Goal: Transaction & Acquisition: Subscribe to service/newsletter

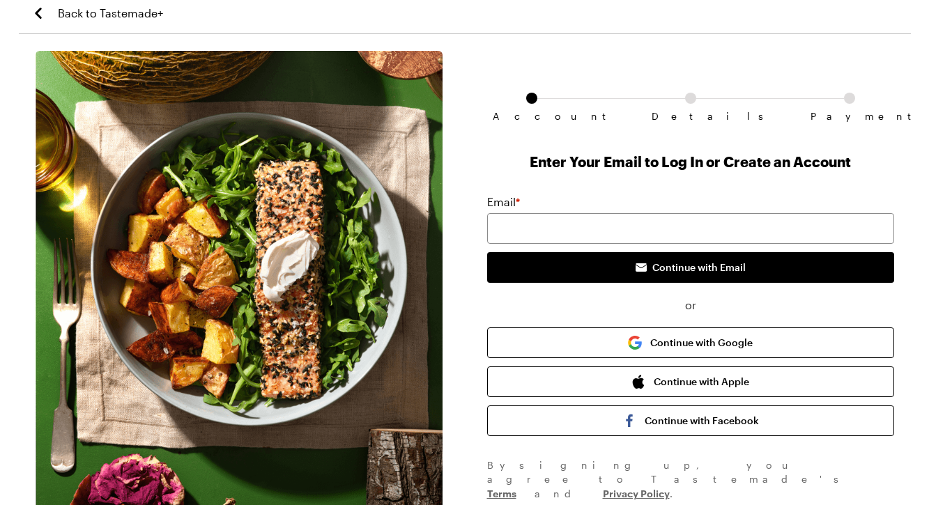
scroll to position [7, 0]
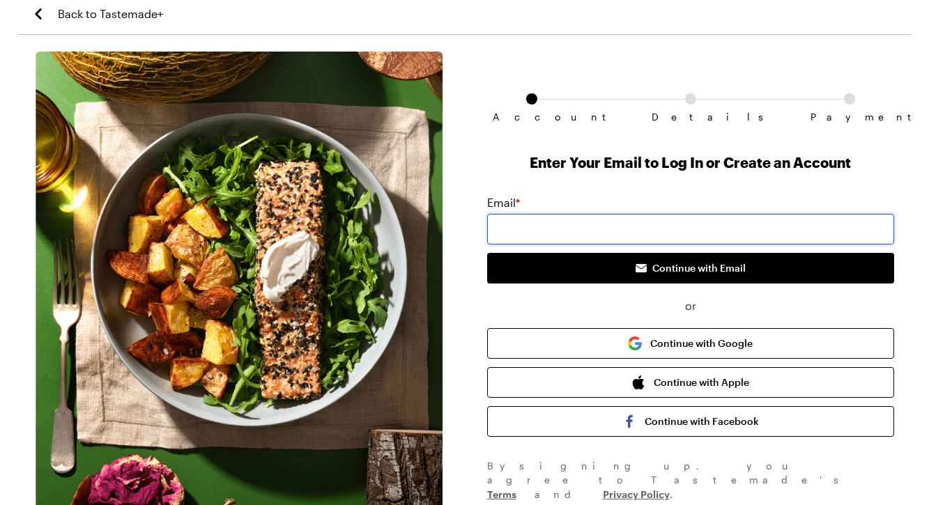
click at [581, 221] on input "email" at bounding box center [690, 229] width 407 height 31
type input "[EMAIL_ADDRESS][DOMAIN_NAME]"
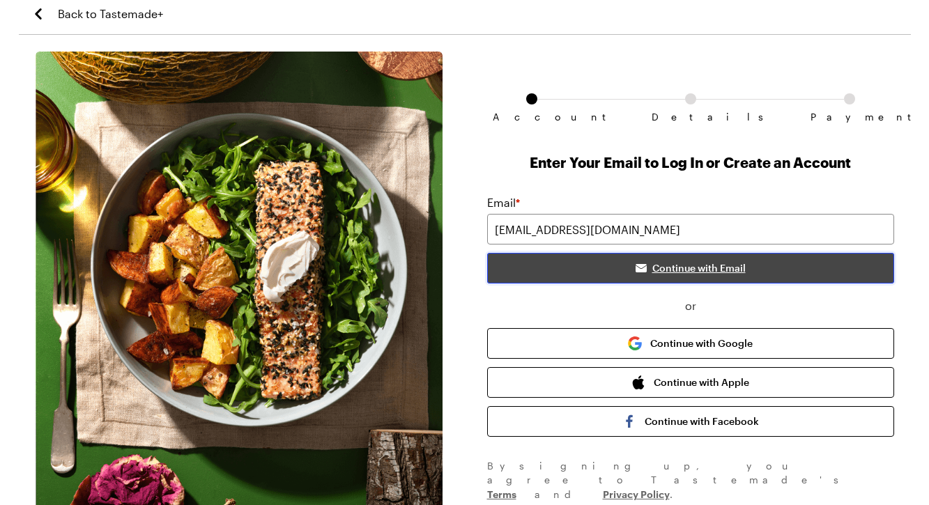
click at [681, 272] on span "Continue with Email" at bounding box center [698, 268] width 93 height 14
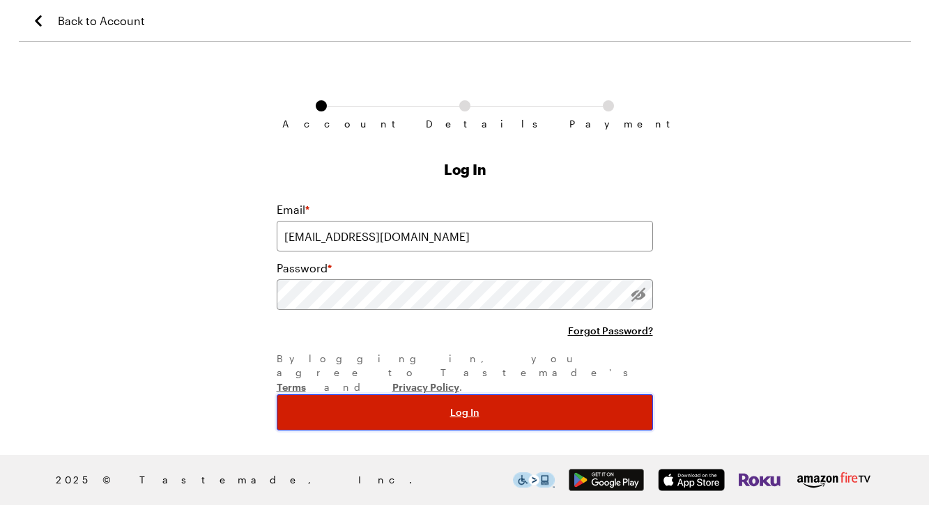
click at [482, 394] on button "Log In" at bounding box center [465, 412] width 376 height 36
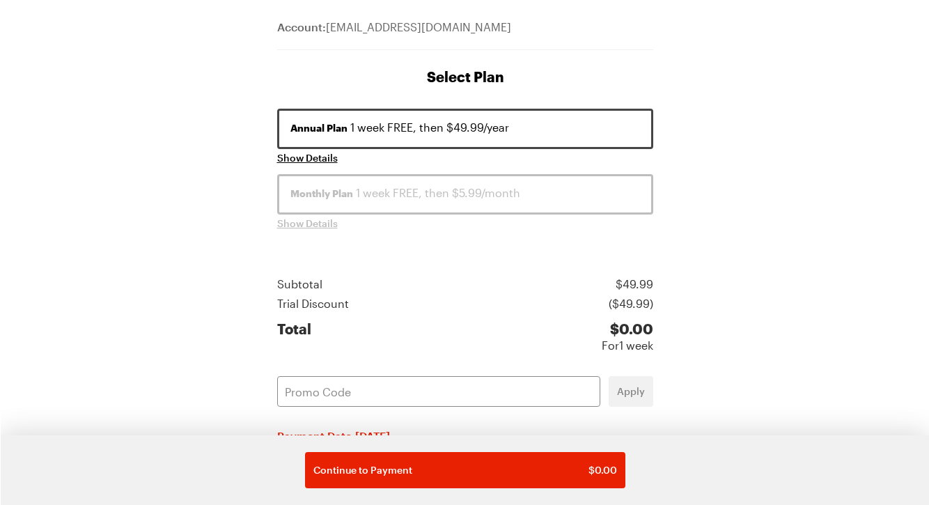
scroll to position [164, 0]
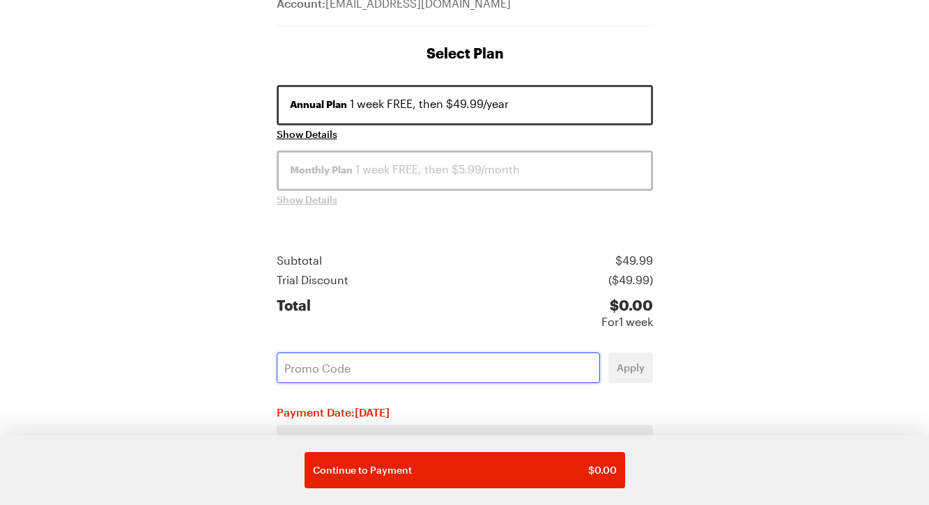
click at [458, 372] on input "text" at bounding box center [438, 367] width 323 height 31
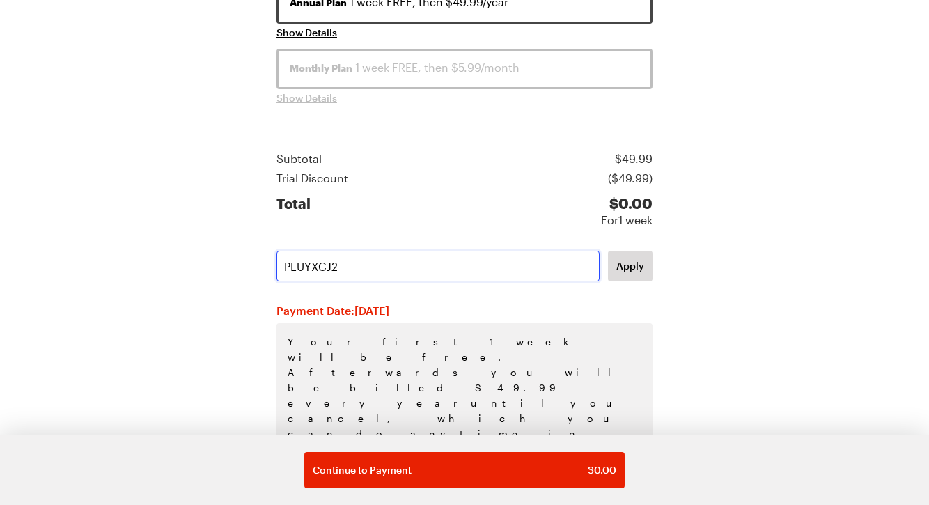
scroll to position [267, 0]
type input "PLUYXCJ2"
click at [630, 258] on span "Apply" at bounding box center [630, 265] width 28 height 14
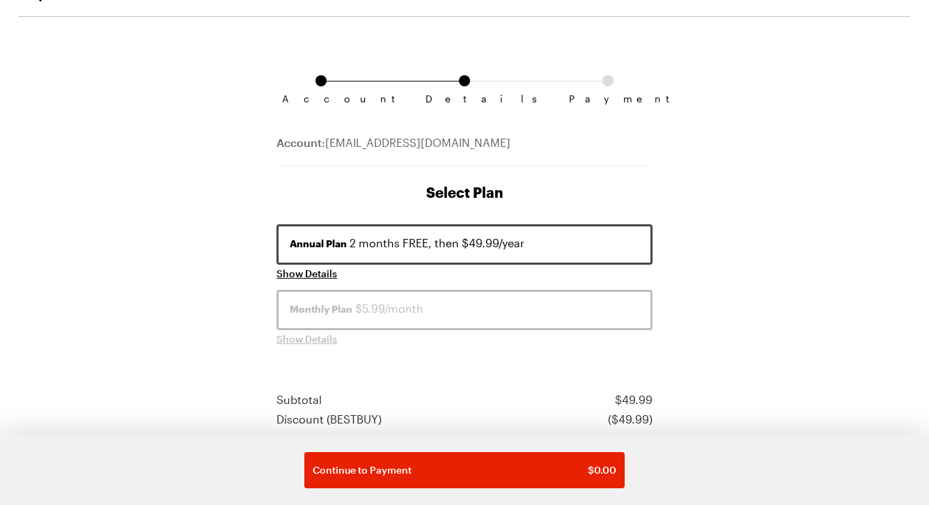
scroll to position [0, 0]
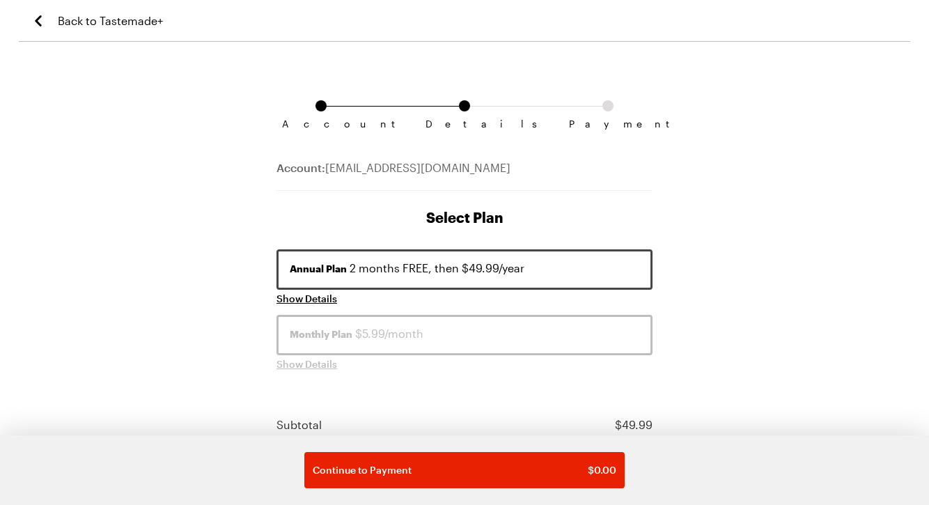
click at [38, 18] on icon "Back to Tastemade+" at bounding box center [38, 20] width 6 height 11
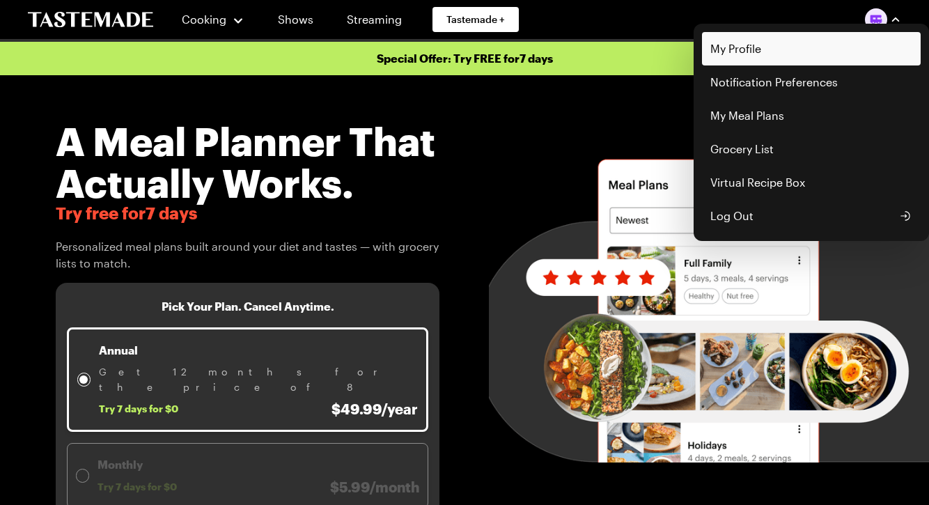
click at [757, 54] on link "My Profile" at bounding box center [811, 48] width 219 height 33
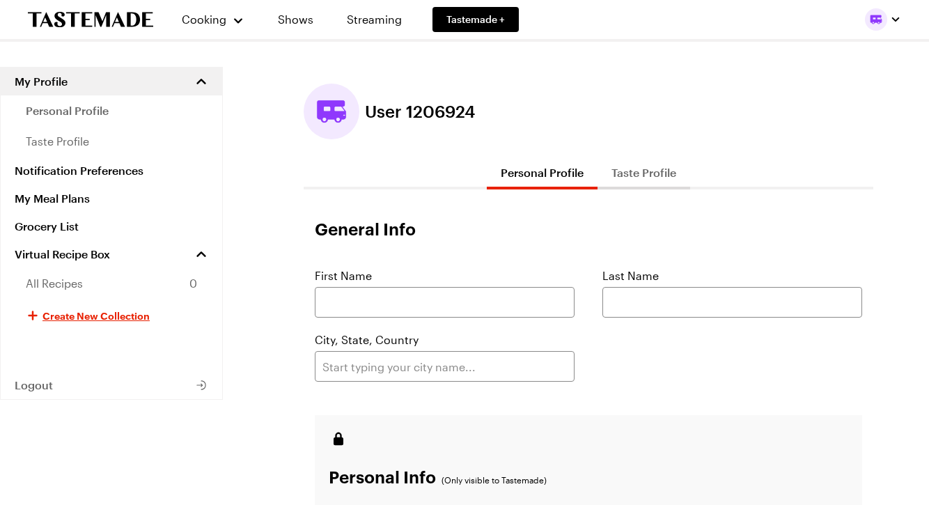
click at [644, 172] on button "Taste Profile" at bounding box center [644, 172] width 93 height 33
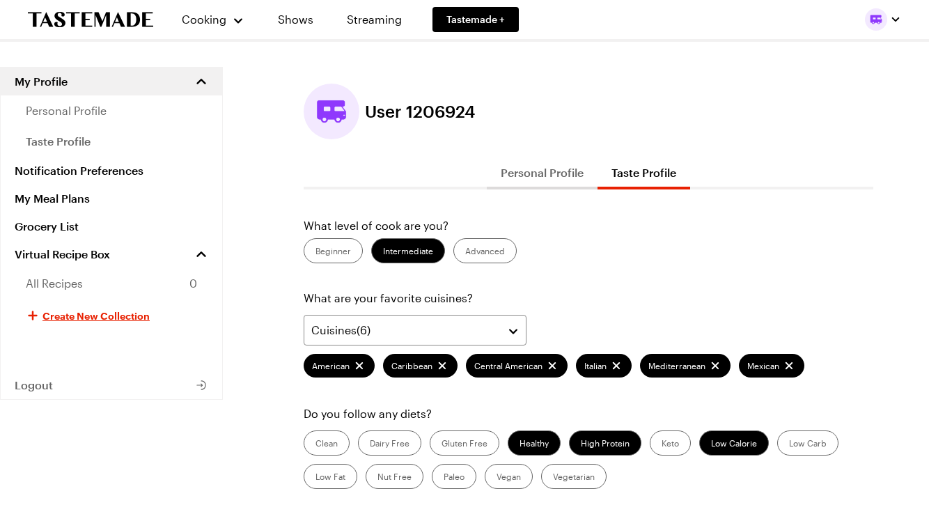
click at [559, 170] on button "Personal Profile" at bounding box center [542, 172] width 111 height 33
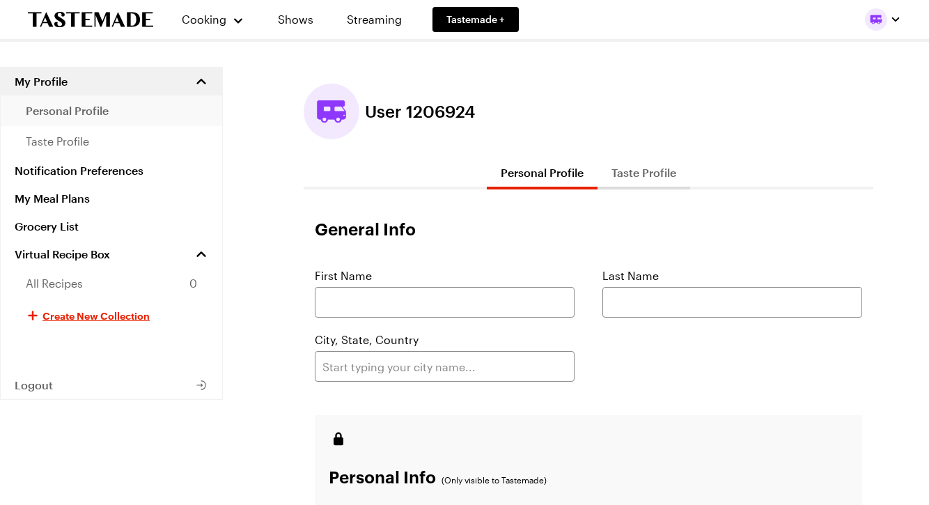
click at [77, 105] on span "personal profile" at bounding box center [67, 110] width 83 height 17
click at [74, 110] on span "personal profile" at bounding box center [67, 110] width 83 height 17
click at [205, 23] on span "Cooking" at bounding box center [203, 19] width 45 height 13
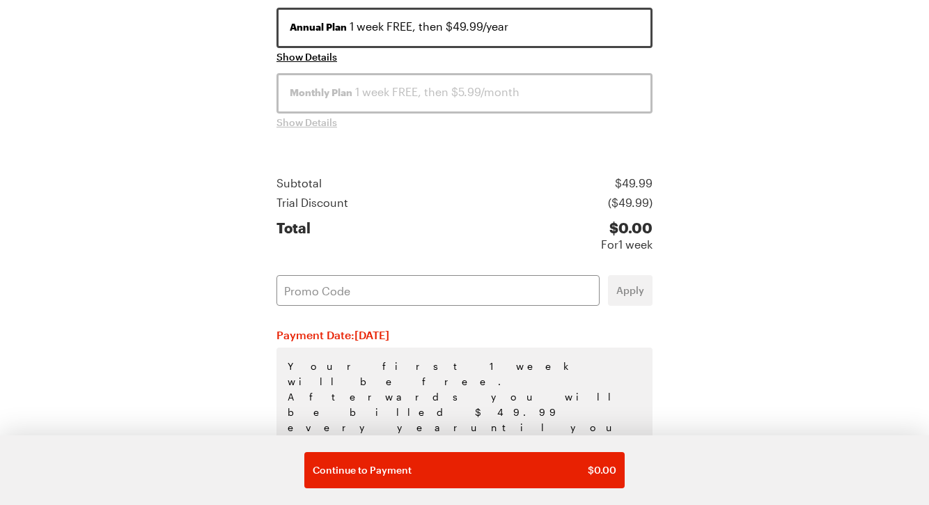
scroll to position [273, 0]
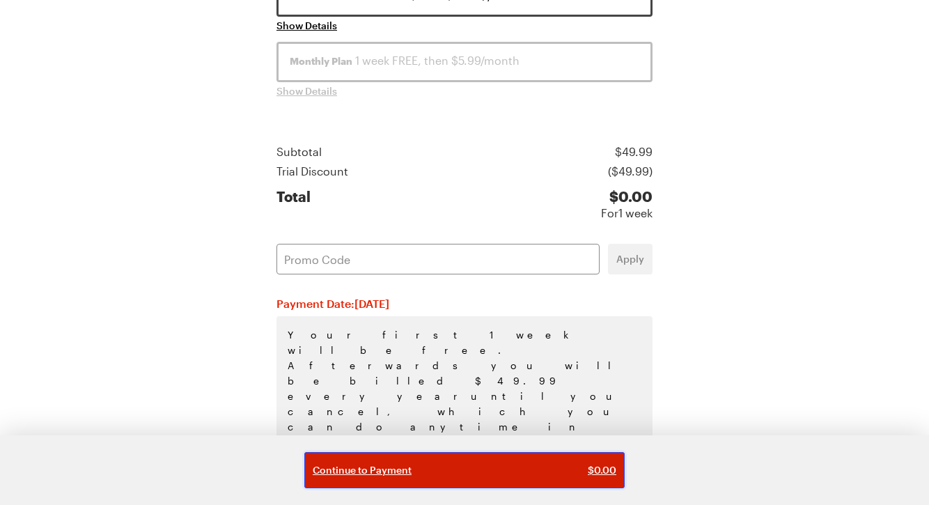
click at [393, 468] on span "Continue to Payment" at bounding box center [362, 470] width 99 height 14
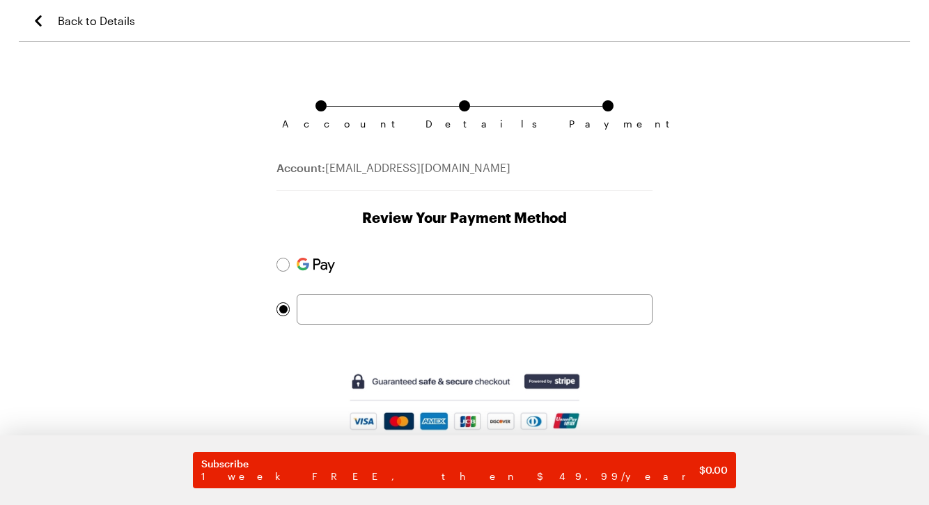
click at [37, 15] on icon "Back to Details" at bounding box center [38, 21] width 17 height 17
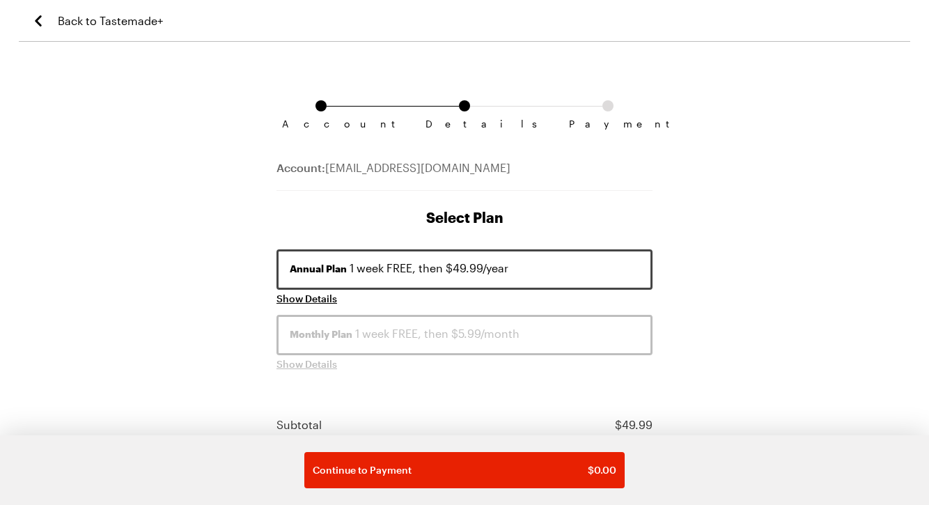
click at [37, 15] on icon "Back to Tastemade+" at bounding box center [38, 21] width 17 height 17
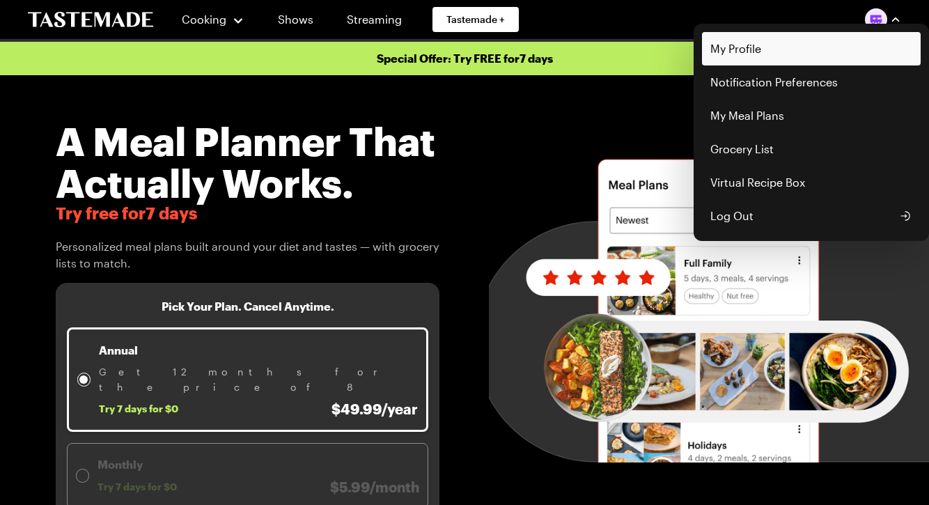
click at [781, 58] on link "My Profile" at bounding box center [811, 48] width 219 height 33
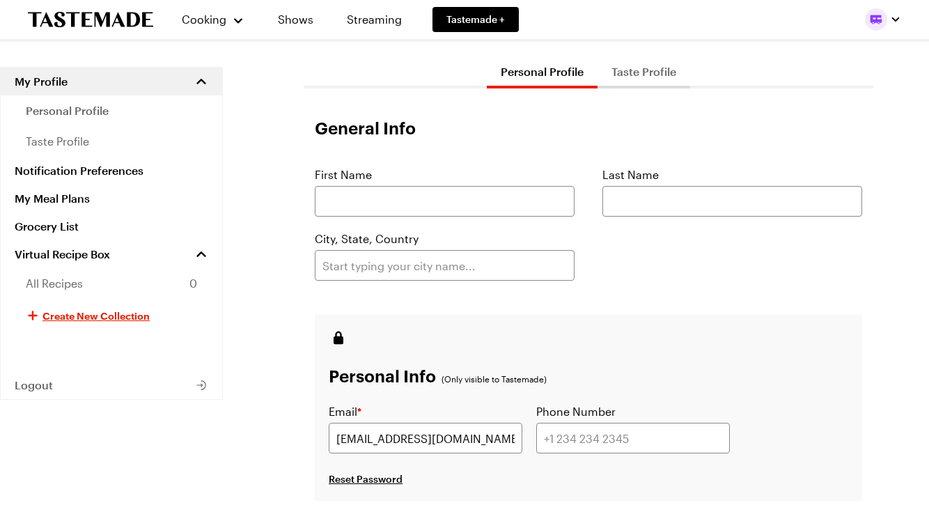
scroll to position [100, 0]
click at [641, 70] on button "Taste Profile" at bounding box center [644, 72] width 93 height 33
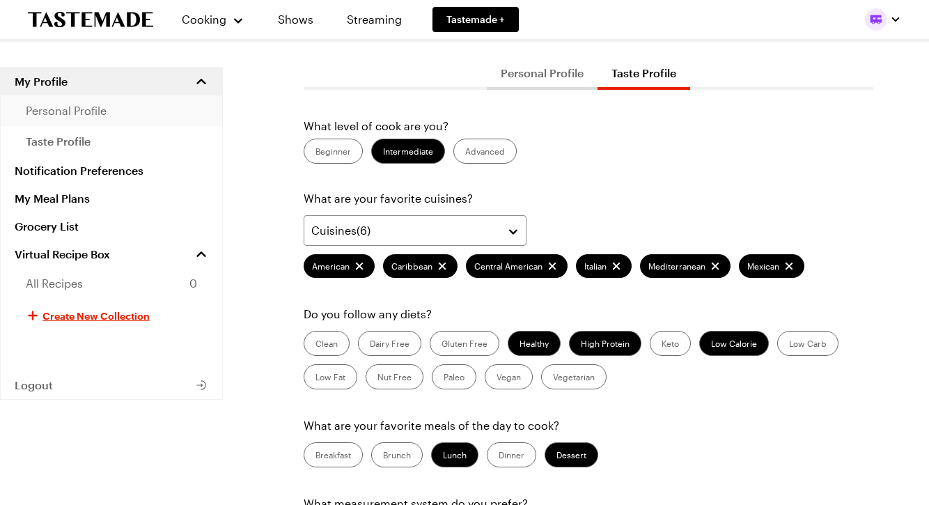
click at [93, 109] on span "personal profile" at bounding box center [66, 110] width 81 height 17
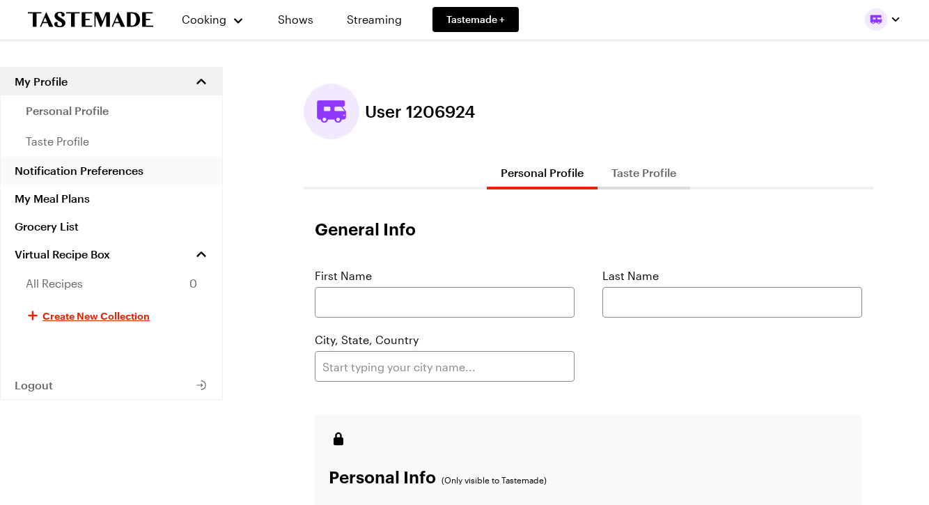
click at [99, 164] on link "Notification Preferences" at bounding box center [112, 171] width 222 height 28
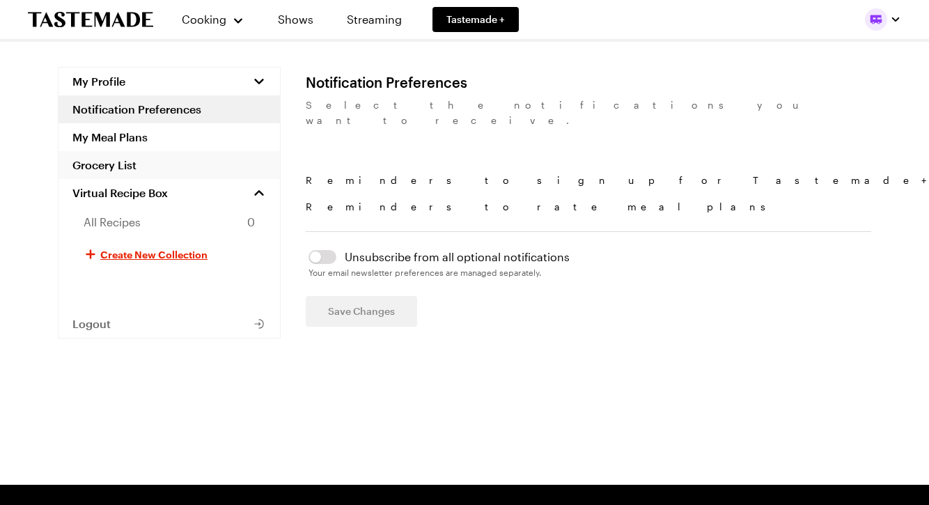
click at [129, 164] on link "Grocery List" at bounding box center [170, 165] width 222 height 28
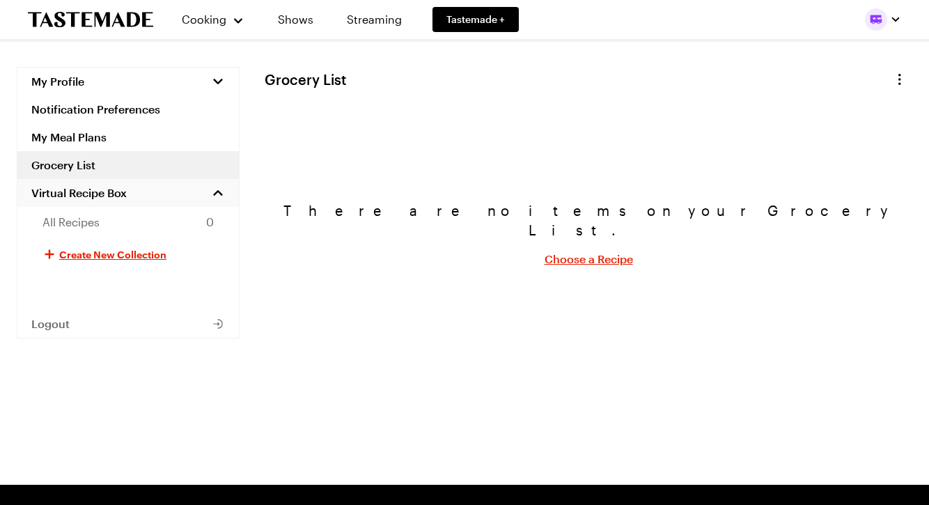
click at [111, 196] on span "Virtual Recipe Box" at bounding box center [78, 193] width 95 height 14
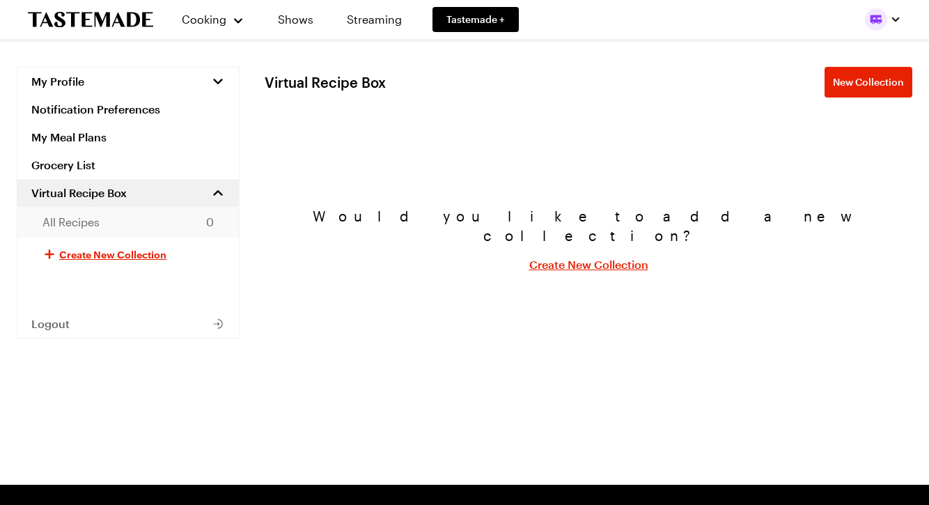
click at [77, 222] on span "All Recipes" at bounding box center [70, 222] width 57 height 17
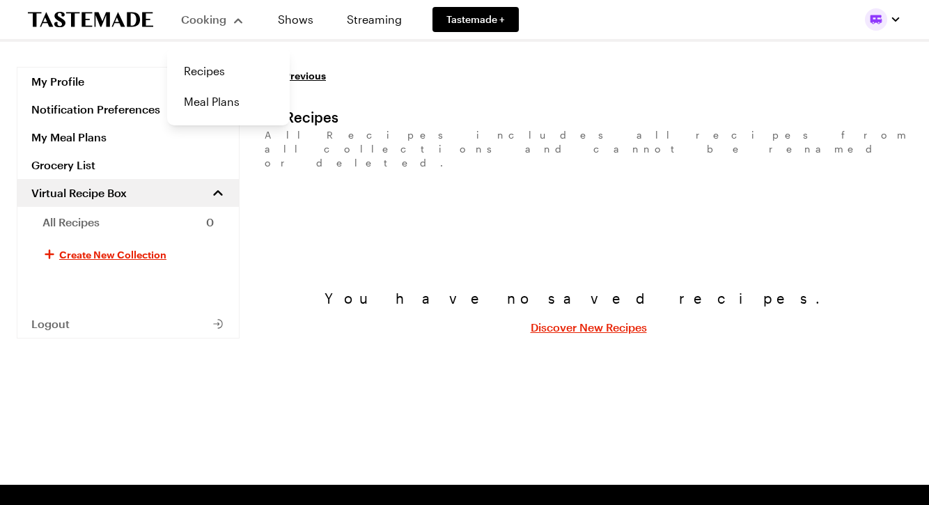
click at [207, 11] on div "Cooking" at bounding box center [212, 19] width 63 height 17
click at [300, 20] on link "Shows" at bounding box center [295, 19] width 63 height 39
click at [463, 8] on link "Tastemade +" at bounding box center [476, 19] width 86 height 25
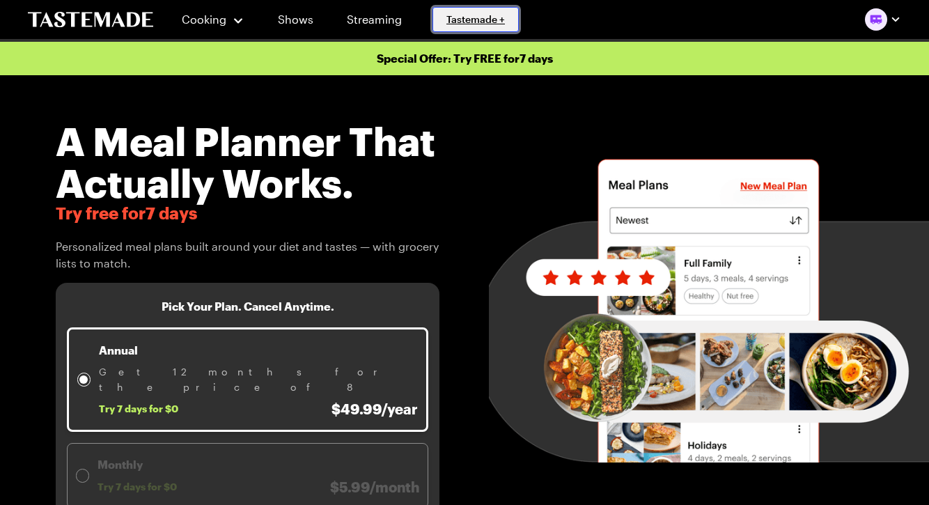
click at [458, 15] on span "Tastemade +" at bounding box center [476, 20] width 59 height 14
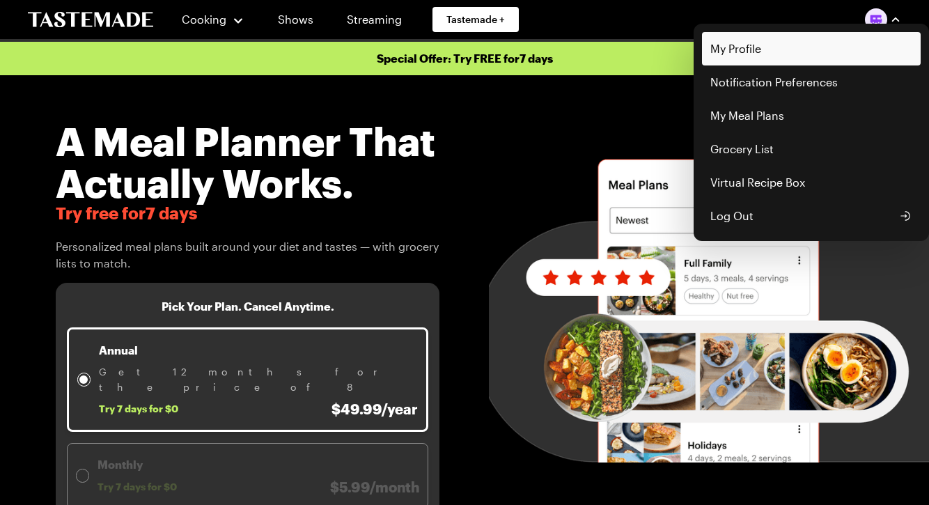
click at [763, 59] on link "My Profile" at bounding box center [811, 48] width 219 height 33
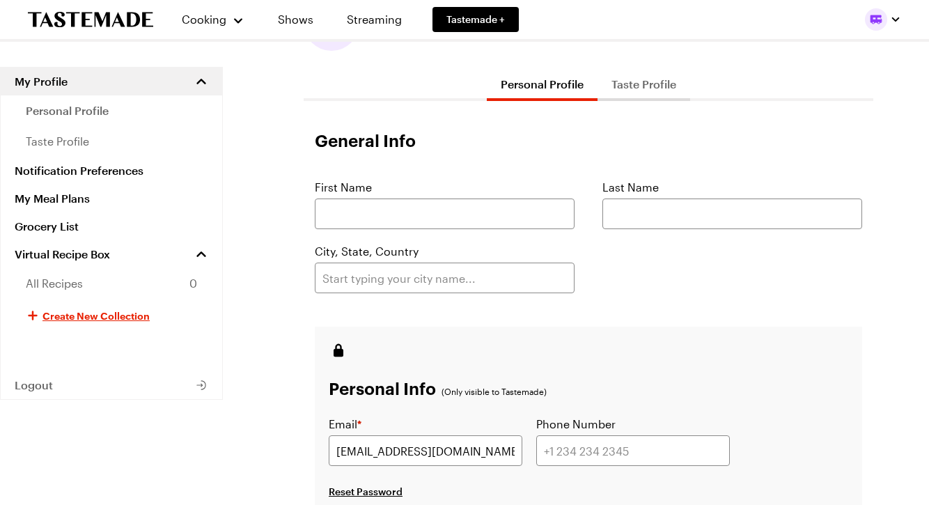
scroll to position [321, 0]
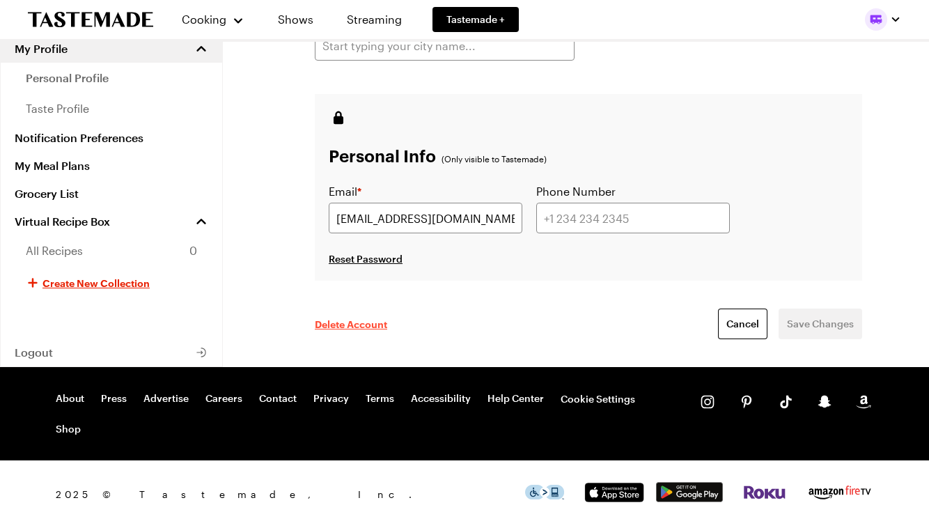
click at [346, 319] on span "Delete Account" at bounding box center [351, 324] width 72 height 14
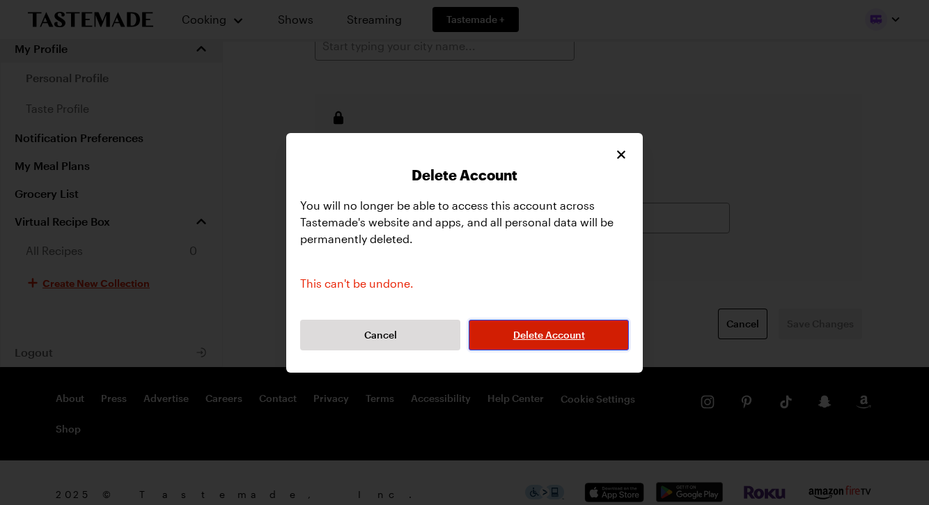
click at [588, 344] on button "Delete Account" at bounding box center [549, 335] width 160 height 31
